Goal: Navigation & Orientation: Find specific page/section

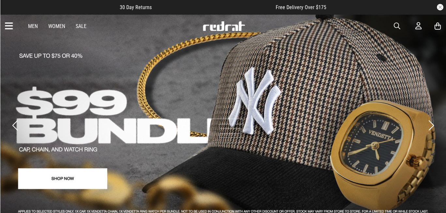
click at [6, 25] on icon at bounding box center [9, 26] width 8 height 11
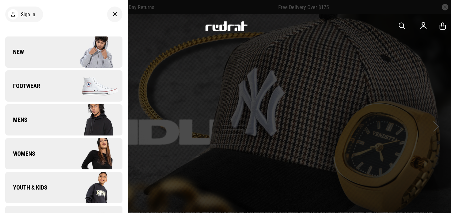
click at [48, 50] on link "New" at bounding box center [63, 52] width 117 height 31
